Goal: Task Accomplishment & Management: Manage account settings

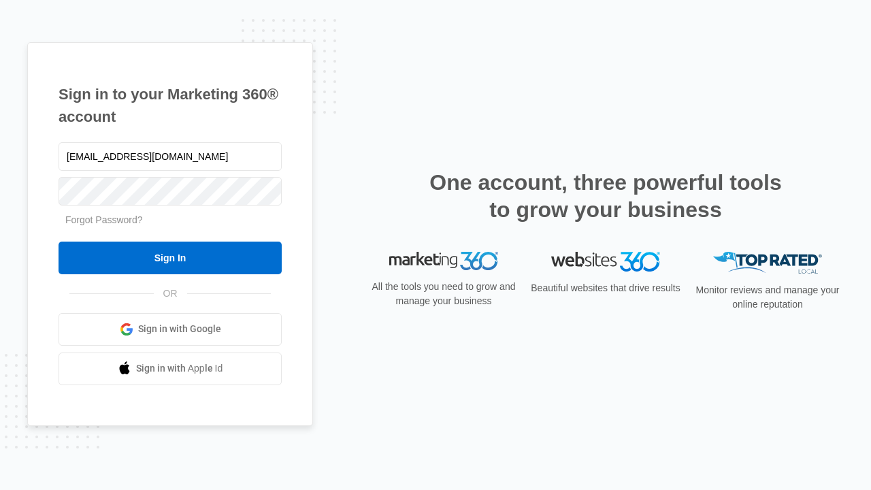
type input "[EMAIL_ADDRESS][DOMAIN_NAME]"
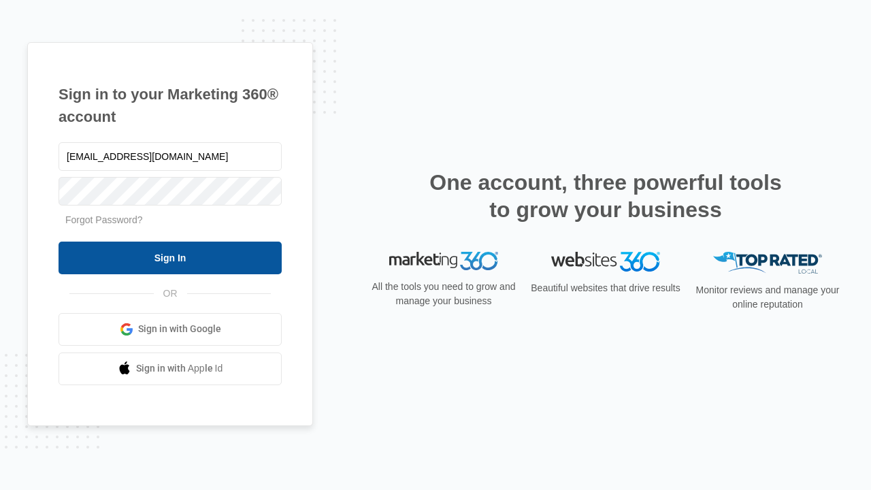
click at [170, 257] on input "Sign In" at bounding box center [170, 257] width 223 height 33
